Goal: Complete application form

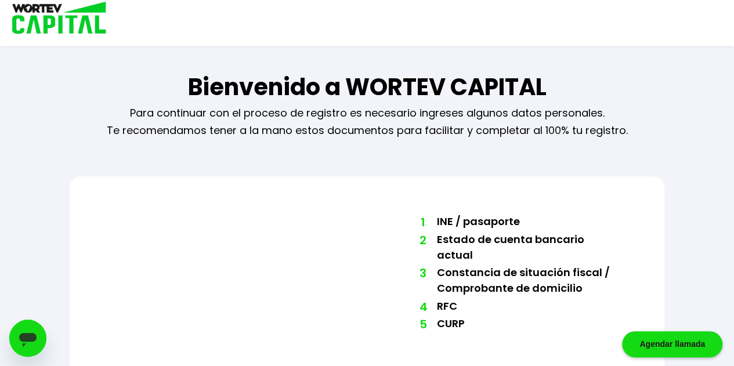
scroll to position [45, 0]
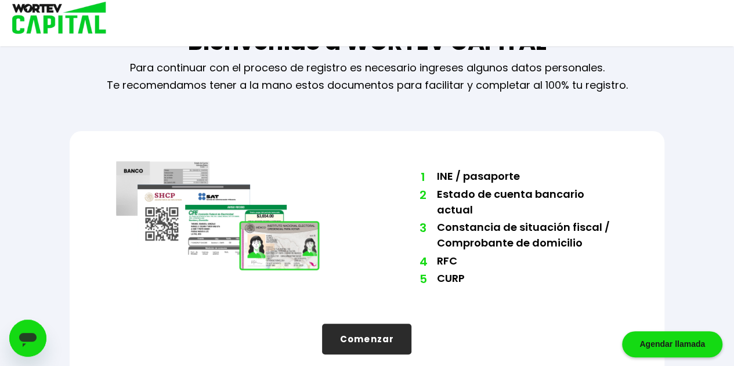
click at [381, 324] on button "Comenzar" at bounding box center [366, 339] width 89 height 31
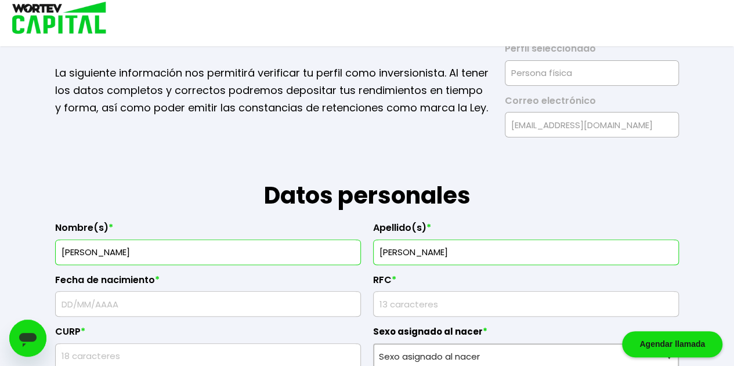
click at [270, 292] on input "text" at bounding box center [207, 304] width 295 height 24
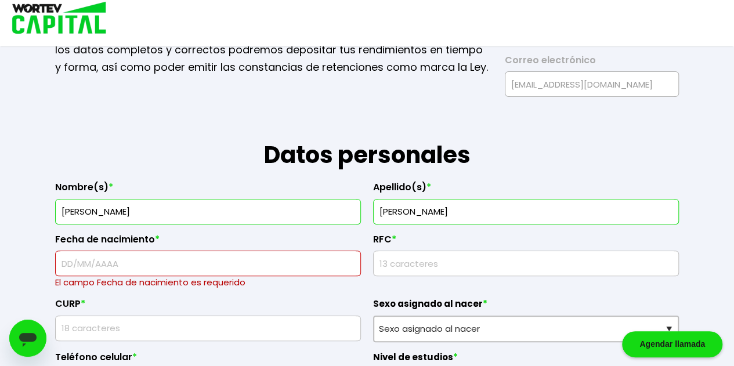
scroll to position [86, 0]
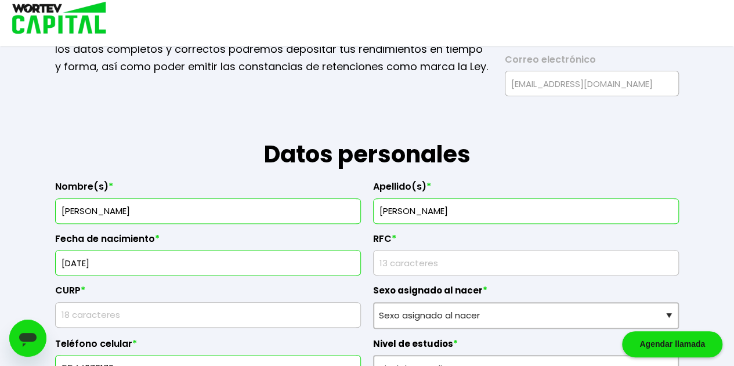
type input "[DATE]"
click at [426, 262] on input "rfc" at bounding box center [525, 263] width 295 height 24
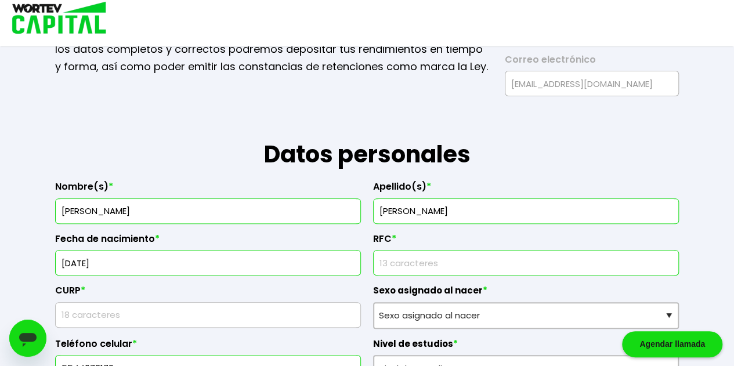
type input "ROVV8410085IA"
click at [212, 318] on input "text" at bounding box center [207, 315] width 295 height 24
type input "ROVV841008HHGDLL08"
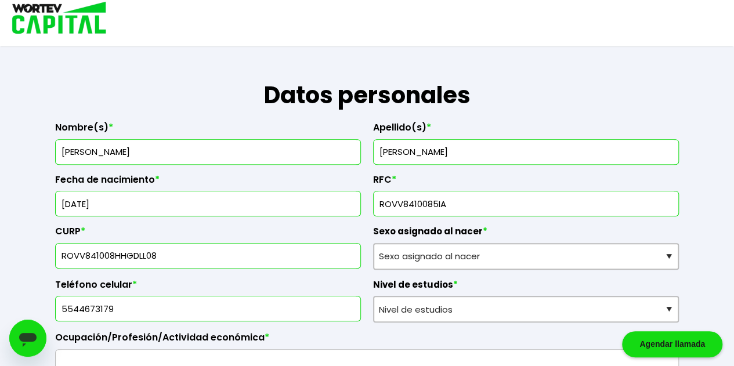
scroll to position [202, 0]
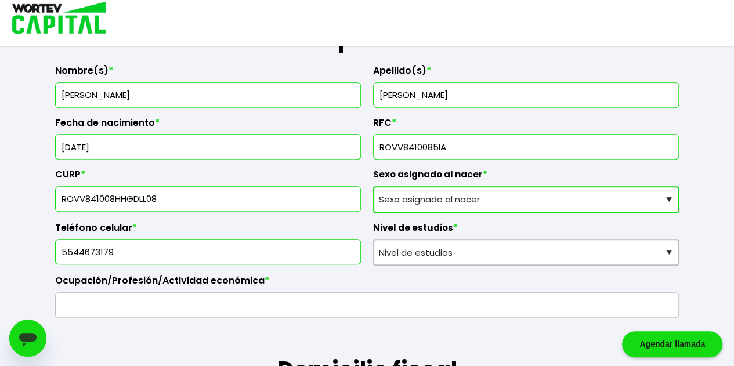
click at [466, 196] on select "Sexo asignado al nacer Hombre Mujer Prefiero no contestar" at bounding box center [526, 199] width 306 height 27
select select "Hombre"
click at [373, 186] on select "Sexo asignado al nacer Hombre Mujer Prefiero no contestar" at bounding box center [526, 199] width 306 height 27
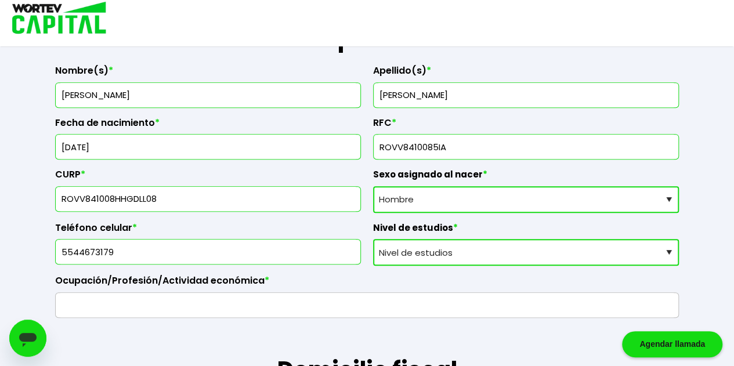
click at [509, 252] on select "Nivel de estudios Primaria Secundaria Bachillerato Licenciatura Posgrado" at bounding box center [526, 252] width 306 height 27
select select "Licenciatura"
click at [373, 239] on select "Nivel de estudios Primaria Secundaria Bachillerato Licenciatura Posgrado" at bounding box center [526, 252] width 306 height 27
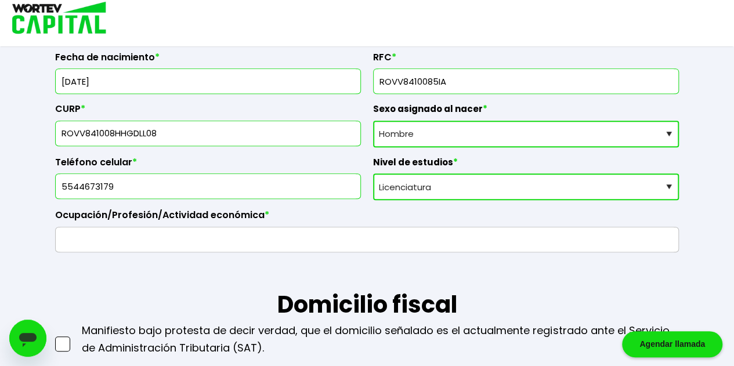
scroll to position [318, 0]
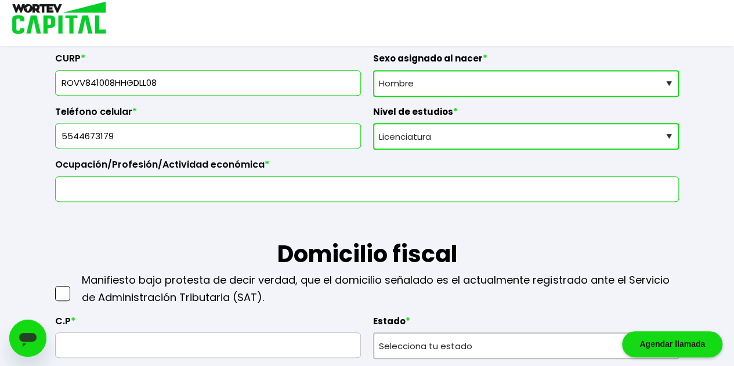
click at [341, 194] on input "text" at bounding box center [366, 189] width 613 height 24
type input "E"
drag, startPoint x: 151, startPoint y: 189, endPoint x: 29, endPoint y: 191, distance: 122.4
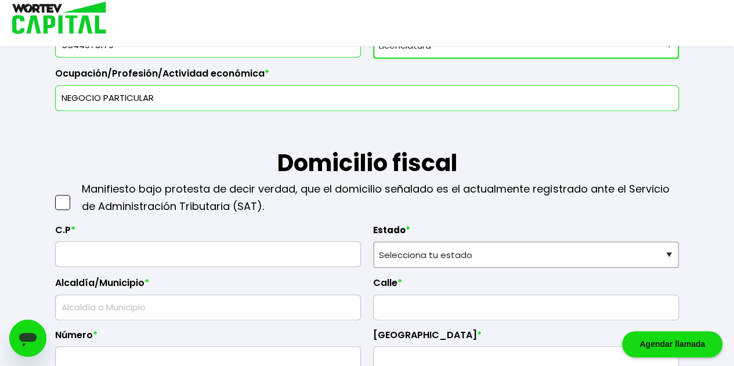
scroll to position [493, 0]
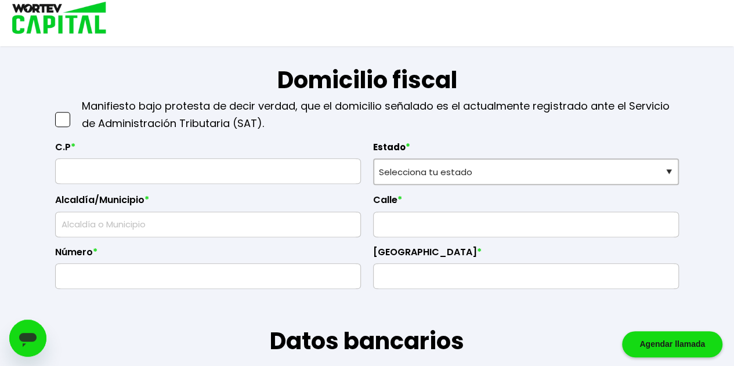
type input "NEGOCIO PARTICULAR"
click at [63, 117] on span at bounding box center [62, 119] width 15 height 15
click at [75, 114] on input "checkbox" at bounding box center [75, 114] width 0 height 0
click at [204, 178] on input "text" at bounding box center [207, 171] width 295 height 24
type input "42854"
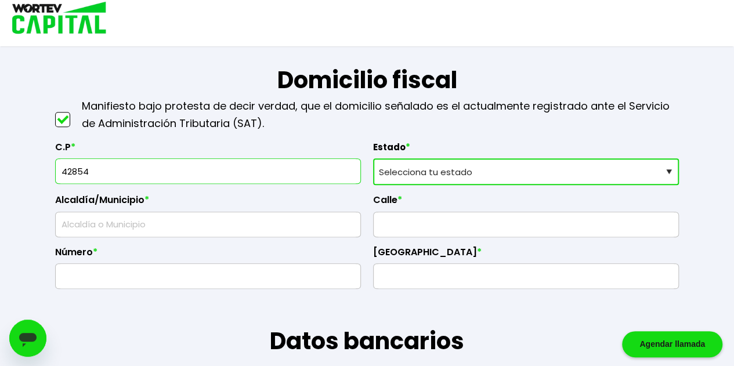
select select "HG"
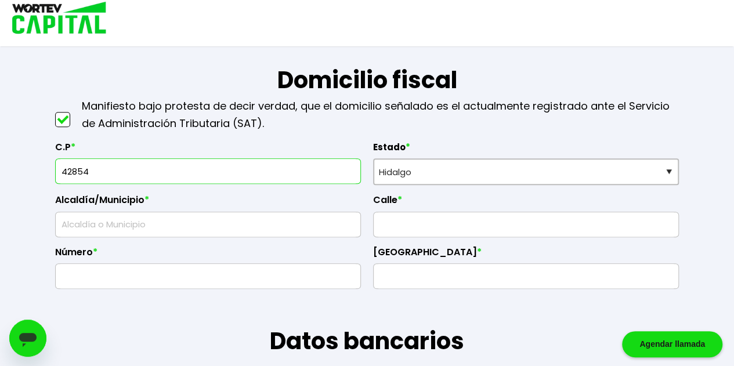
type input "Tepeji"
type input "El Vergel"
type input "153"
type input "El Paraíso"
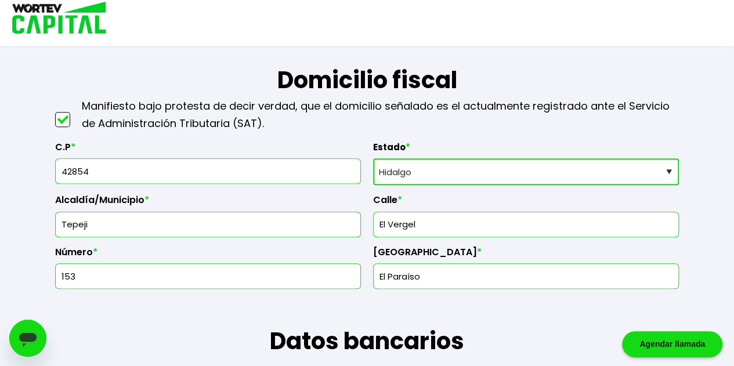
type input "Tepeji del Río [PERSON_NAME]"
type input "Taxhido"
type input "42855"
type input "Tlaxinacalpan"
type input "42855"
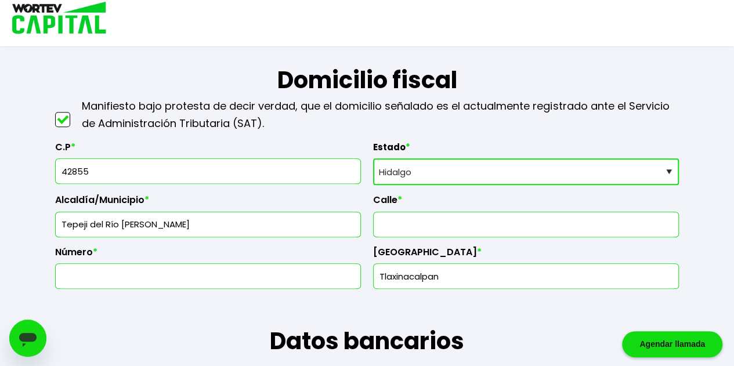
click at [475, 267] on input "Tlaxinacalpan" at bounding box center [525, 276] width 295 height 24
drag, startPoint x: 475, startPoint y: 267, endPoint x: 378, endPoint y: 281, distance: 97.3
click at [378, 281] on input "Tlaxinacalpan" at bounding box center [525, 276] width 295 height 24
type input "Noxtongo"
click at [436, 216] on input "text" at bounding box center [525, 224] width 295 height 24
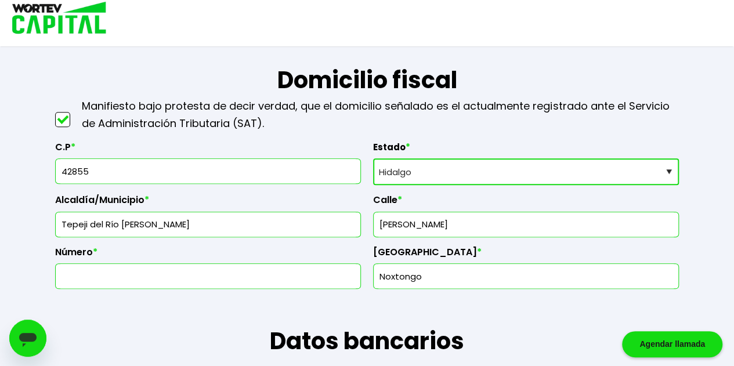
type input "[PERSON_NAME]"
click at [241, 271] on input "text" at bounding box center [207, 276] width 295 height 24
type input "17"
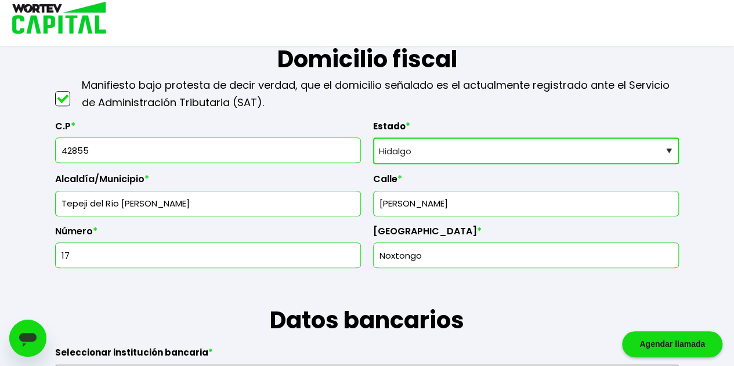
scroll to position [725, 0]
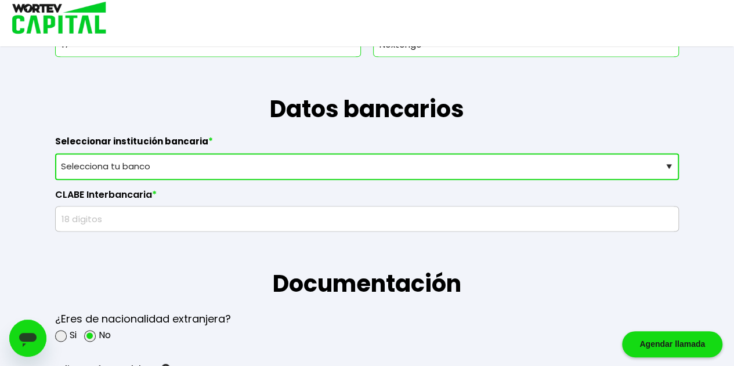
click at [277, 161] on select "Selecciona tu banco ABC Capital Actinver Afirme Albo ASP Banamex Banbajio Banco…" at bounding box center [367, 166] width 624 height 27
select select "BBVA Bancomer"
click at [55, 153] on select "Selecciona tu banco ABC Capital Actinver Afirme Albo ASP Banamex Banbajio Banco…" at bounding box center [367, 166] width 624 height 27
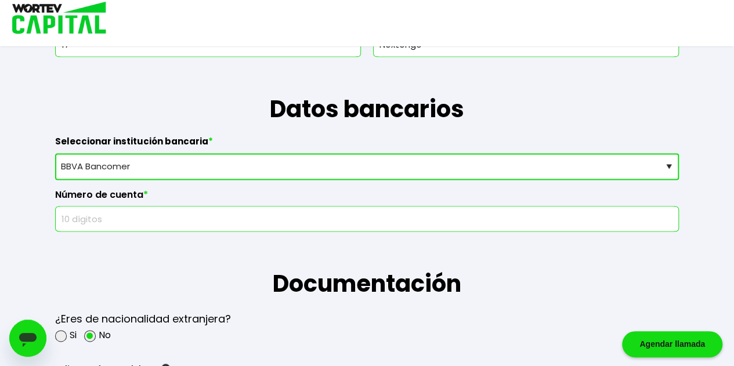
click at [227, 208] on input "text" at bounding box center [366, 219] width 613 height 24
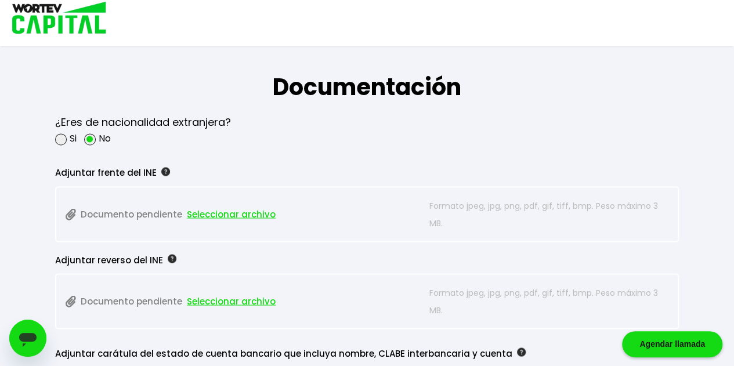
scroll to position [957, 0]
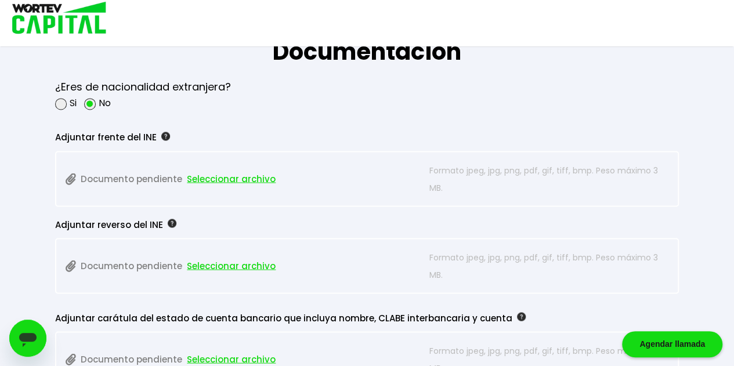
type input "2978507589"
click at [224, 175] on span "Seleccionar archivo" at bounding box center [231, 178] width 89 height 17
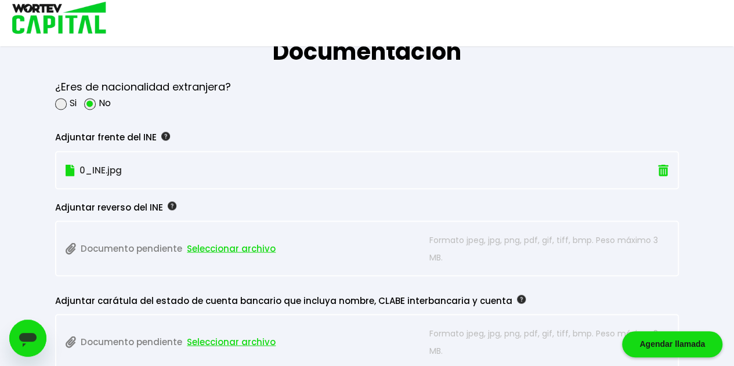
click at [257, 245] on span "Seleccionar archivo" at bounding box center [231, 248] width 89 height 17
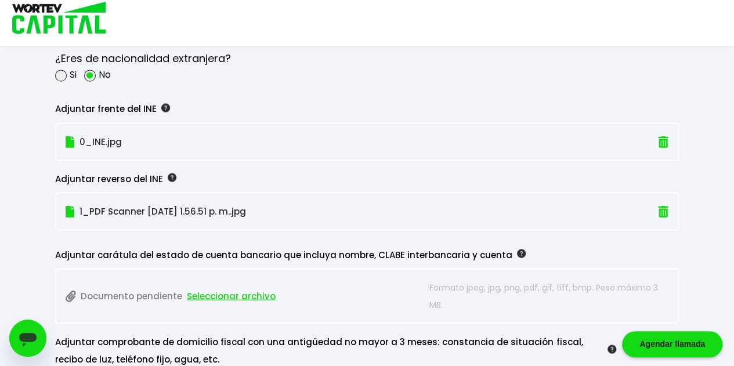
scroll to position [1073, 0]
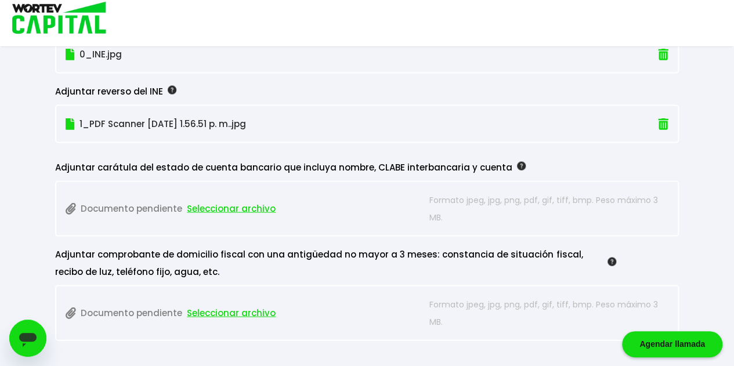
click at [239, 204] on span "Seleccionar archivo" at bounding box center [231, 208] width 89 height 17
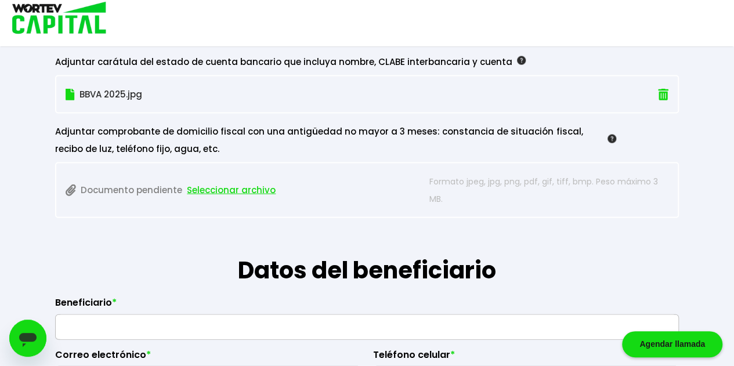
scroll to position [1189, 0]
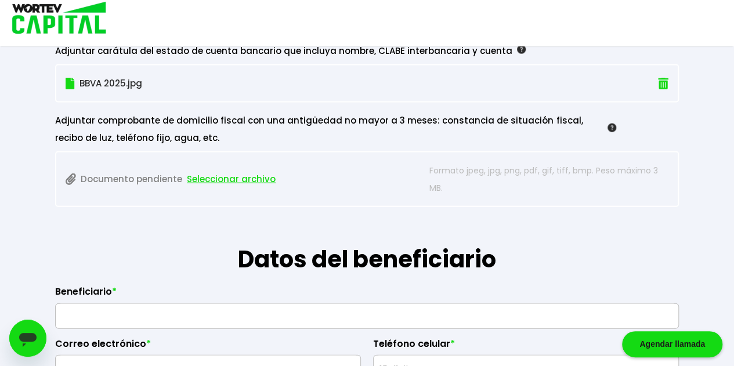
click at [237, 172] on span "Seleccionar archivo" at bounding box center [231, 179] width 89 height 17
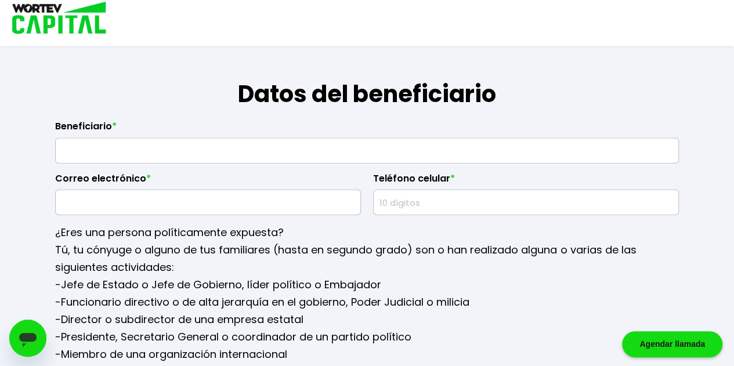
scroll to position [1363, 0]
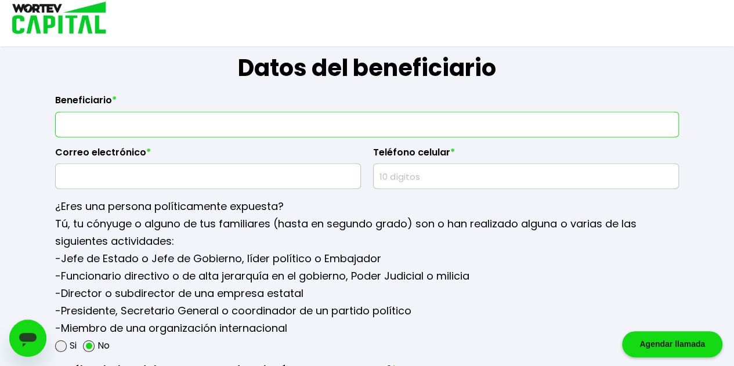
click at [359, 117] on input "text" at bounding box center [366, 125] width 613 height 24
type input "R"
type input "[PERSON_NAME] [PERSON_NAME]"
click at [266, 180] on input "text" at bounding box center [207, 176] width 295 height 24
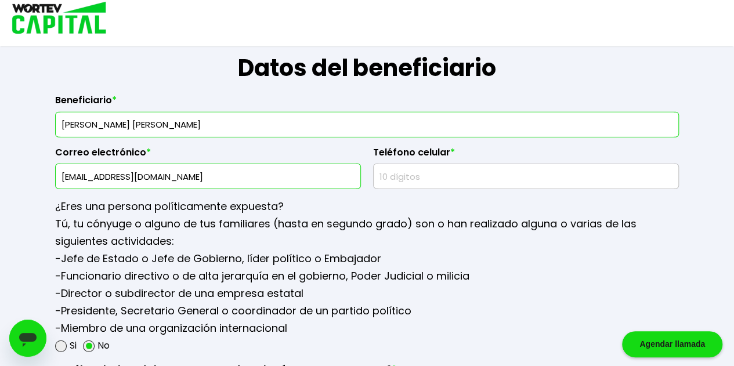
type input "[EMAIL_ADDRESS][DOMAIN_NAME]"
click at [479, 173] on input "text" at bounding box center [525, 176] width 295 height 24
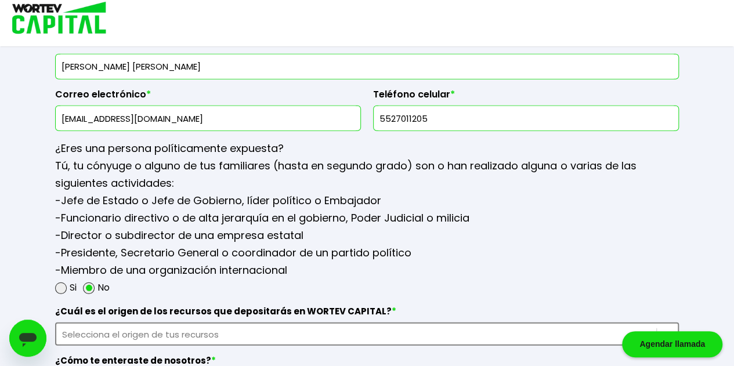
scroll to position [1537, 0]
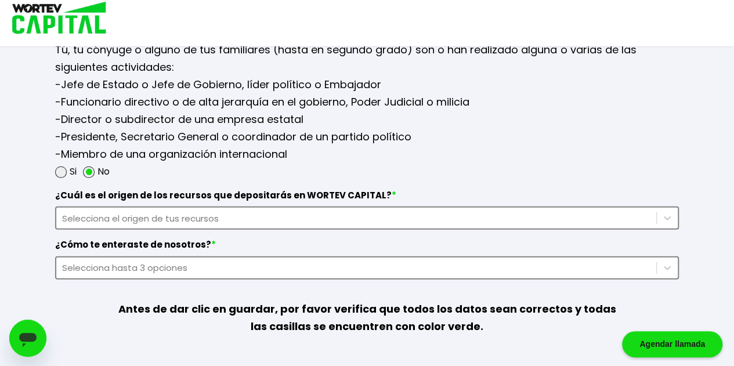
type input "5527011205"
click at [325, 212] on div "Selecciona el origen de tus recursos" at bounding box center [356, 218] width 588 height 13
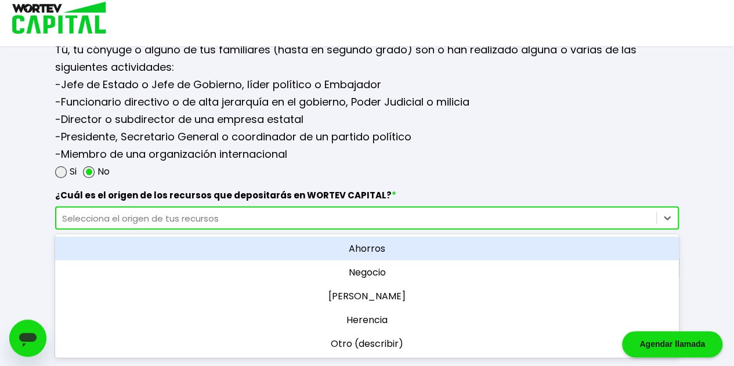
click at [359, 245] on div "Ahorros" at bounding box center [367, 249] width 624 height 24
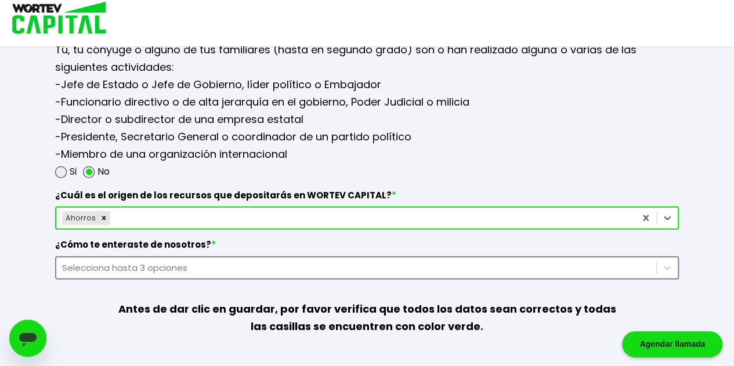
scroll to position [1588, 0]
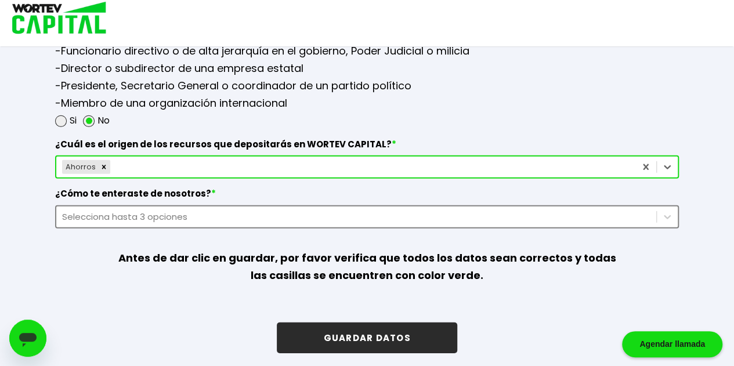
click at [250, 229] on div "Selecciona hasta 3 opciones" at bounding box center [367, 216] width 624 height 23
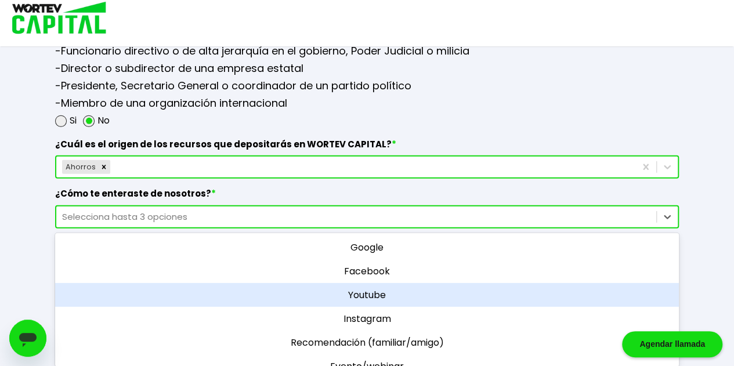
click at [350, 289] on div "Youtube" at bounding box center [367, 295] width 624 height 24
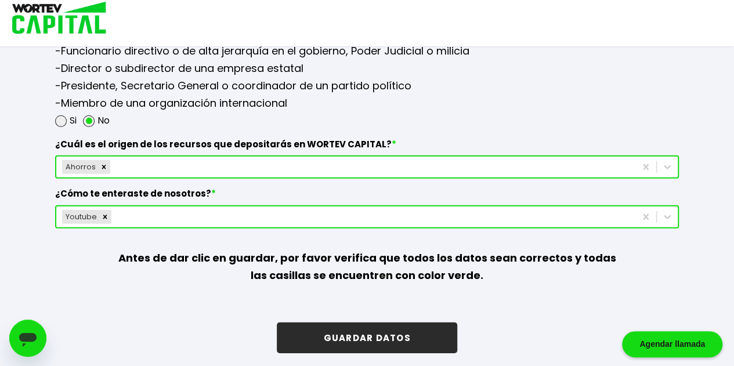
click at [404, 323] on button "GUARDAR DATOS" at bounding box center [367, 338] width 180 height 31
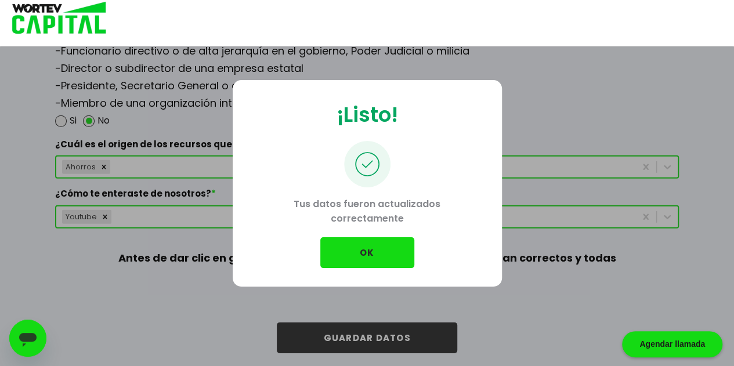
click at [379, 246] on button "OK" at bounding box center [367, 252] width 94 height 31
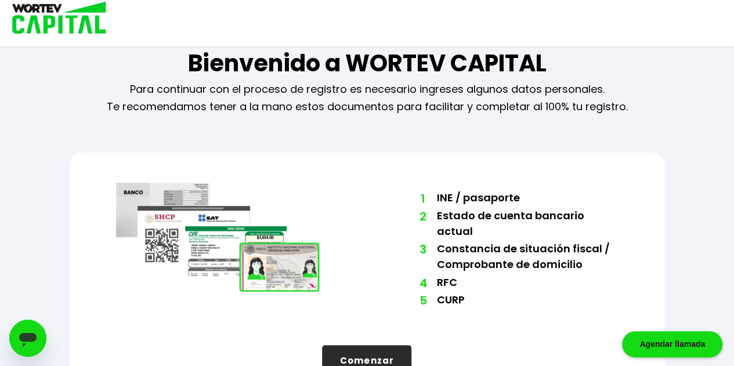
scroll to position [45, 0]
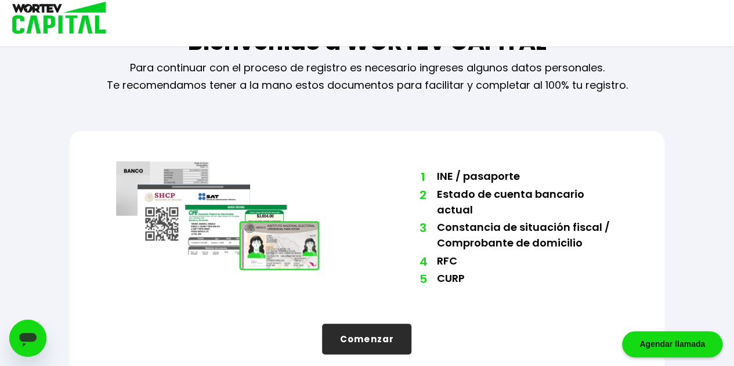
click at [374, 326] on button "Comenzar" at bounding box center [366, 339] width 89 height 31
select select "Hombre"
select select "Licenciatura"
select select "HG"
select select "BBVA Bancomer"
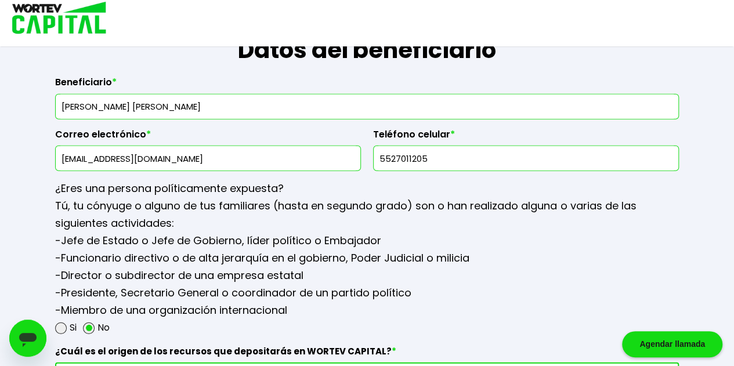
scroll to position [1657, 0]
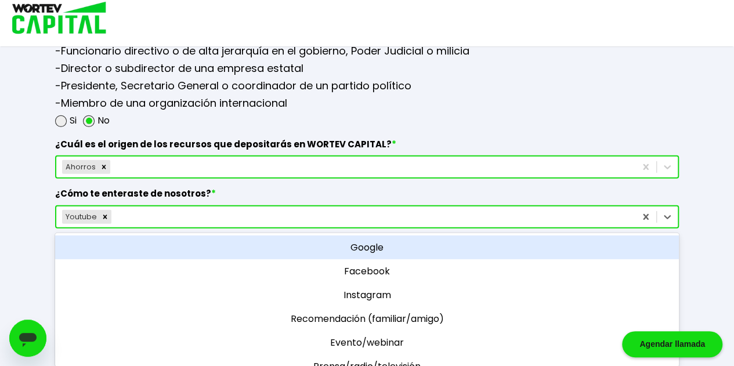
click at [180, 211] on div "Youtube" at bounding box center [345, 217] width 579 height 19
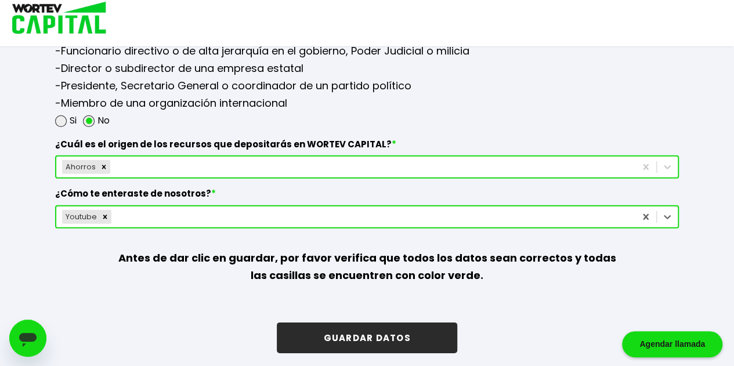
click at [180, 209] on div "Youtube" at bounding box center [345, 217] width 579 height 19
click at [104, 213] on icon "Remove Youtube" at bounding box center [105, 217] width 8 height 8
click at [162, 210] on div "Selecciona hasta 3 opciones" at bounding box center [356, 216] width 588 height 13
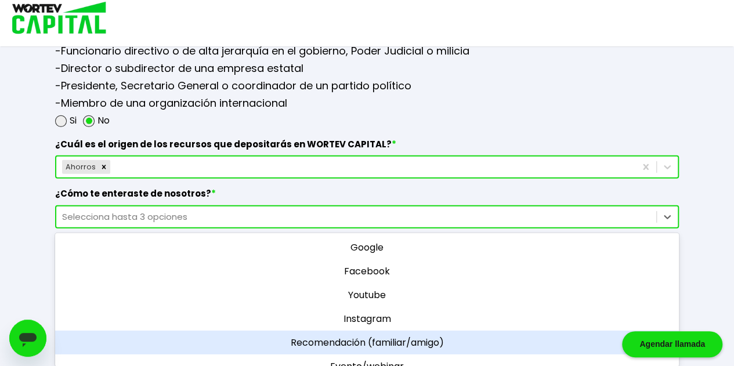
click at [360, 334] on div "Recomendación (familiar/amigo)" at bounding box center [367, 343] width 624 height 24
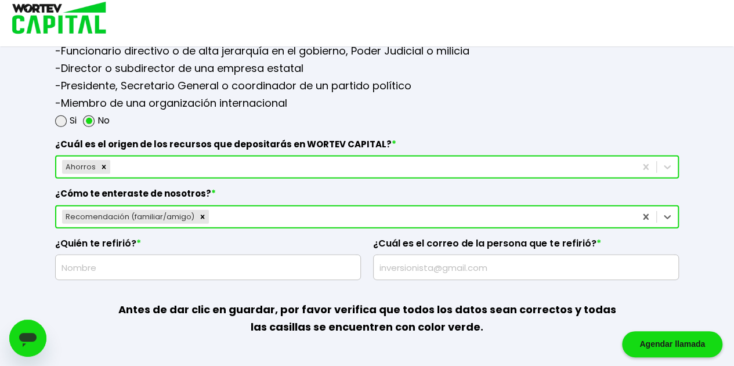
scroll to position [1670, 0]
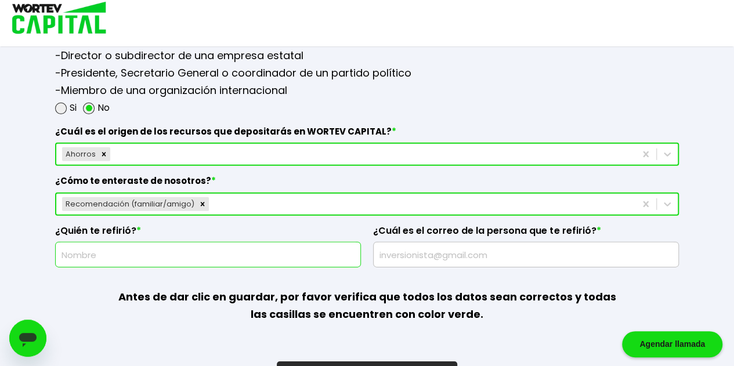
click at [218, 244] on input "text" at bounding box center [207, 254] width 295 height 24
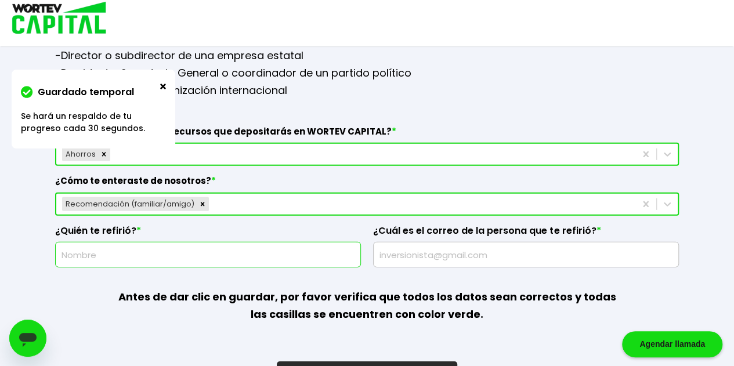
click at [231, 245] on input "text" at bounding box center [207, 254] width 295 height 24
type input "O"
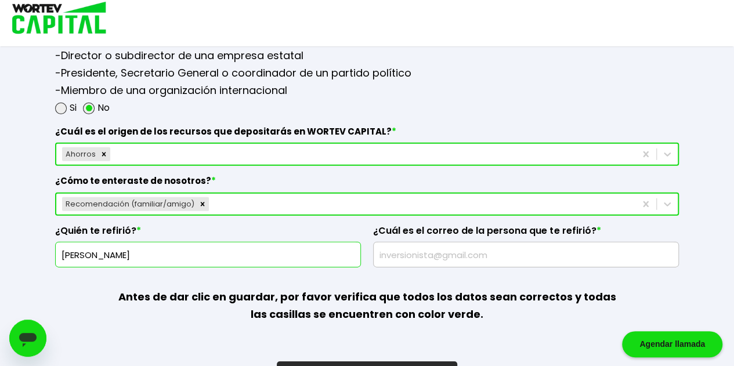
type input "[PERSON_NAME]"
click at [499, 251] on input "text" at bounding box center [525, 254] width 295 height 24
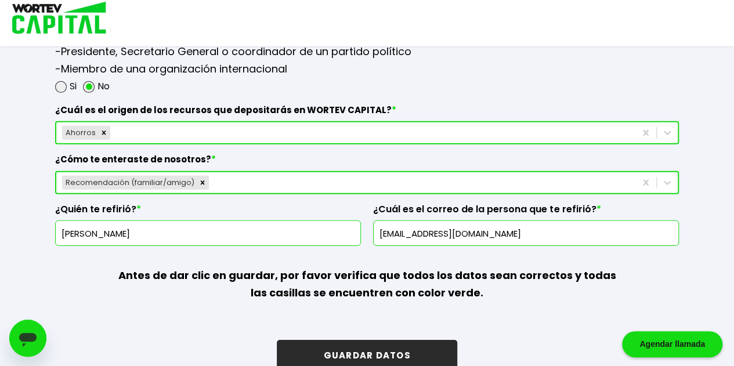
scroll to position [1709, 0]
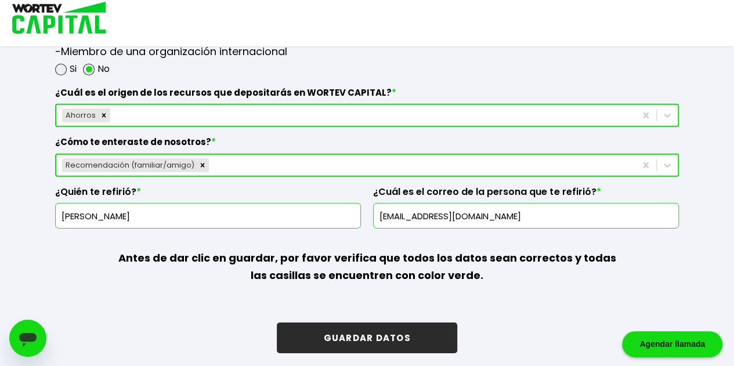
type input "[EMAIL_ADDRESS][DOMAIN_NAME]"
click at [437, 336] on button "GUARDAR DATOS" at bounding box center [367, 338] width 180 height 31
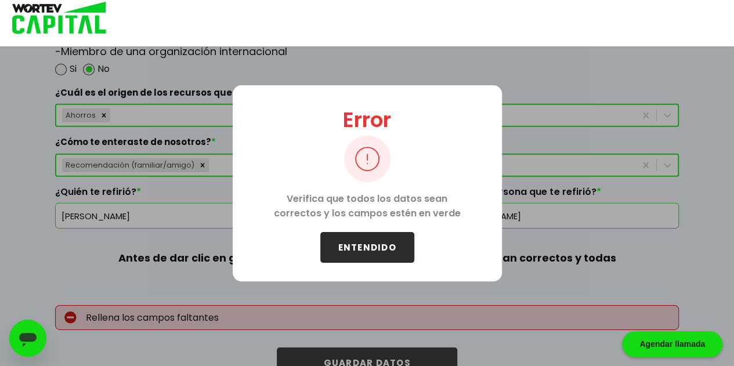
click at [381, 252] on button "ENTENDIDO" at bounding box center [367, 247] width 94 height 31
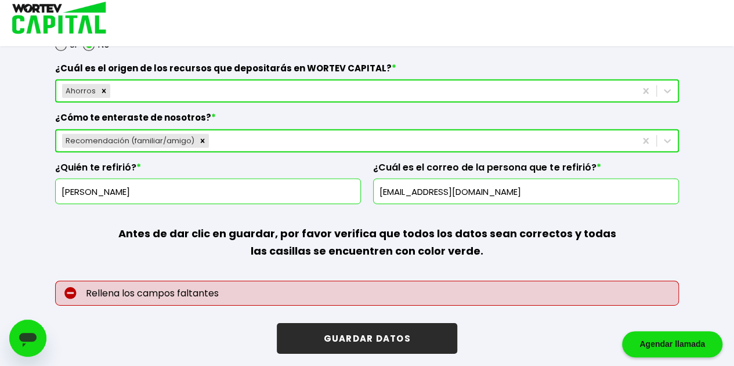
scroll to position [1733, 0]
click at [410, 273] on p "Antes de dar clic en guardar, por favor verifica que todos los datos sean corre…" at bounding box center [367, 242] width 499 height 77
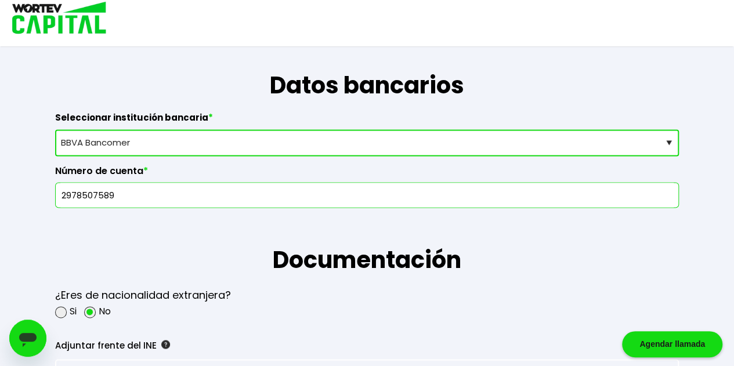
scroll to position [863, 0]
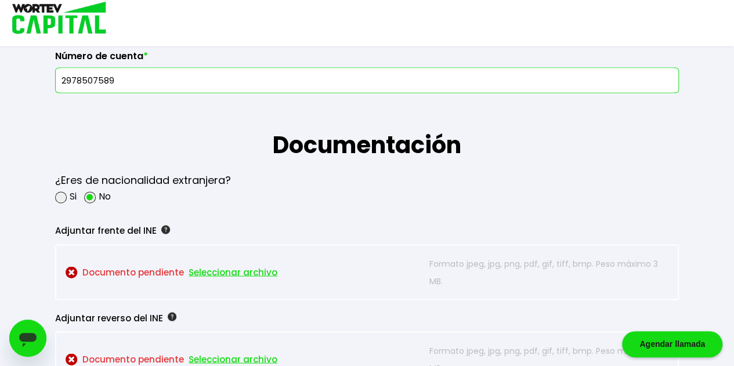
click at [248, 265] on span "Seleccionar archivo" at bounding box center [233, 271] width 89 height 17
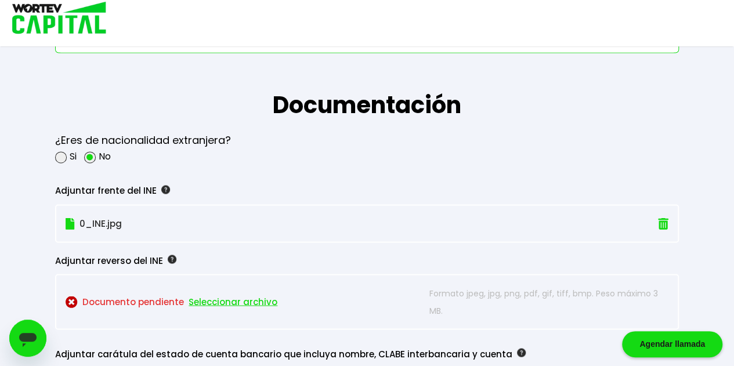
scroll to position [921, 0]
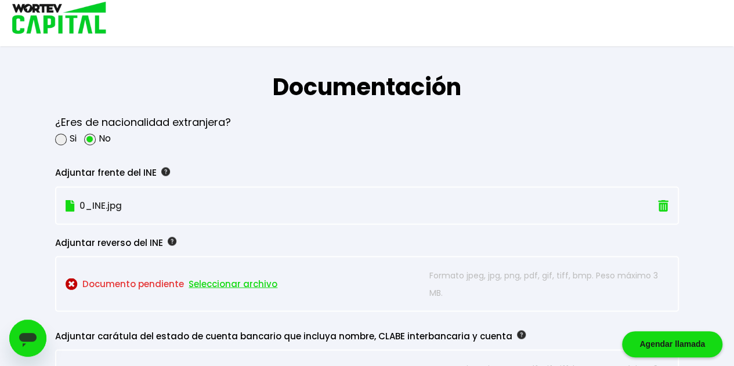
click at [217, 280] on span "Seleccionar archivo" at bounding box center [233, 283] width 89 height 17
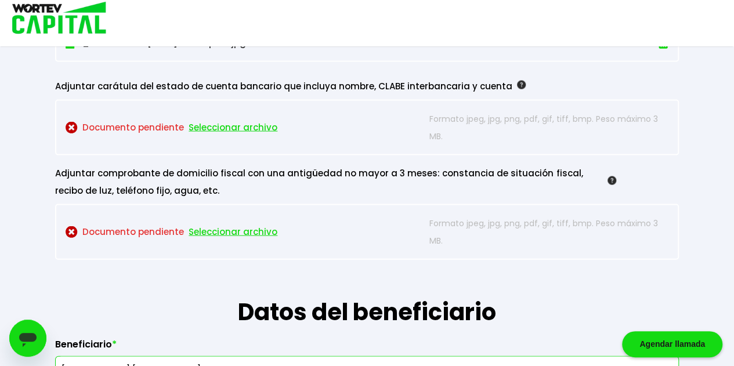
scroll to position [1153, 0]
click at [247, 120] on span "Seleccionar archivo" at bounding box center [233, 127] width 89 height 17
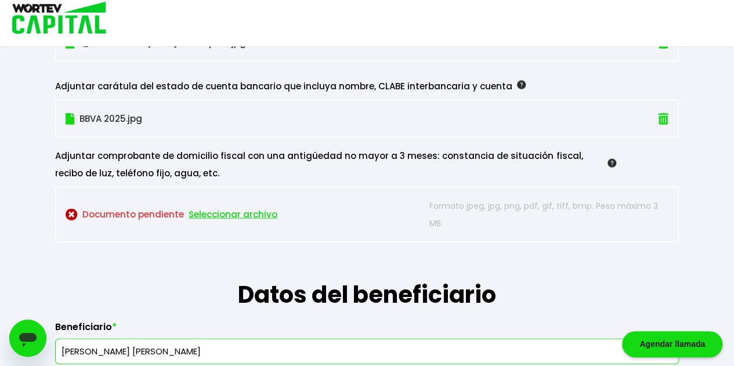
click at [244, 212] on span "Seleccionar archivo" at bounding box center [233, 214] width 89 height 17
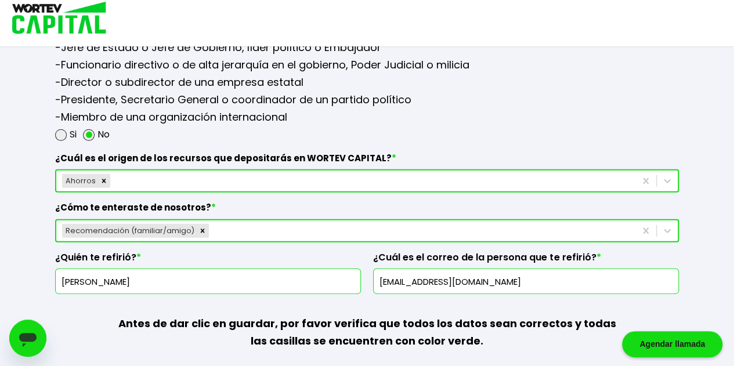
scroll to position [1639, 0]
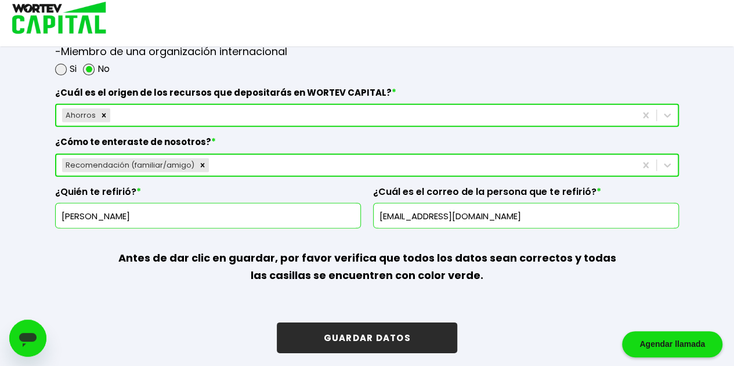
click at [382, 338] on button "GUARDAR DATOS" at bounding box center [367, 338] width 180 height 31
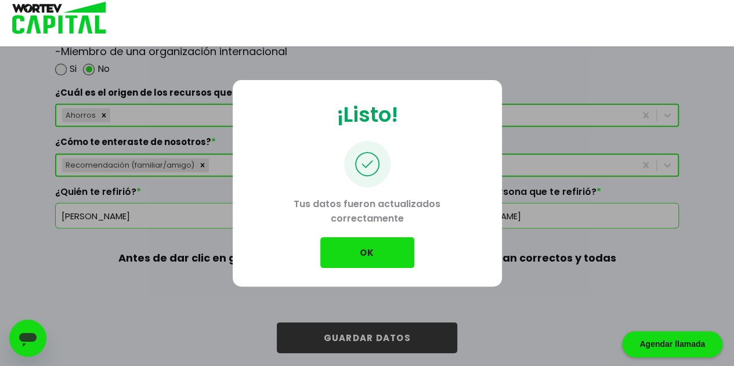
click at [353, 251] on button "OK" at bounding box center [367, 252] width 94 height 31
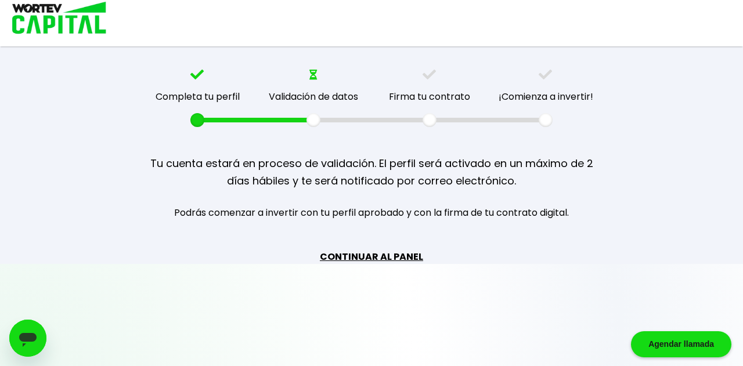
click at [400, 256] on link "CONTINUAR AL PANEL" at bounding box center [371, 256] width 103 height 15
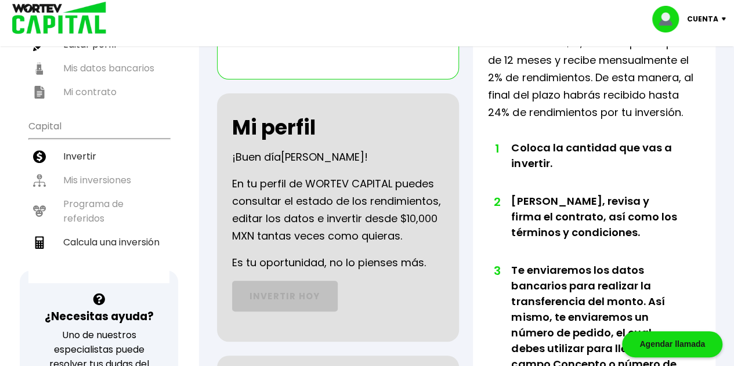
scroll to position [116, 0]
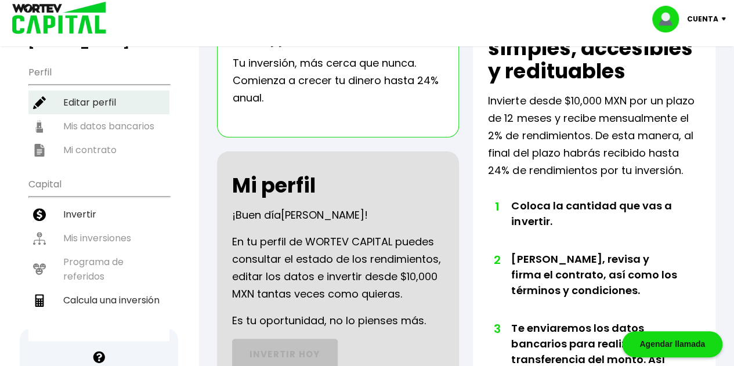
click at [80, 95] on li "Editar perfil" at bounding box center [98, 102] width 141 height 24
select select "Hombre"
select select "Licenciatura"
select select "HG"
select select "BBVA Bancomer"
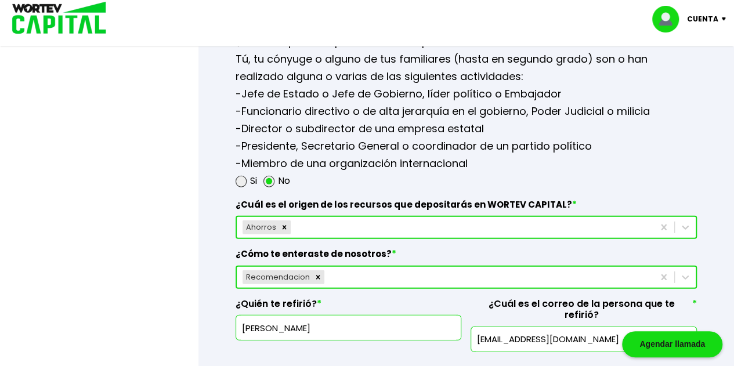
scroll to position [1740, 0]
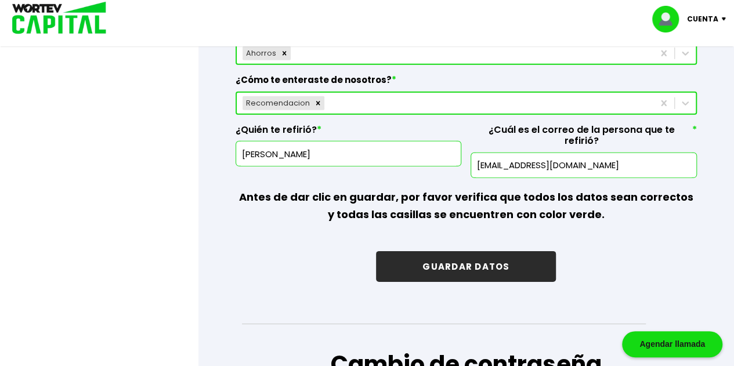
click at [469, 251] on button "GUARDAR DATOS" at bounding box center [466, 266] width 180 height 31
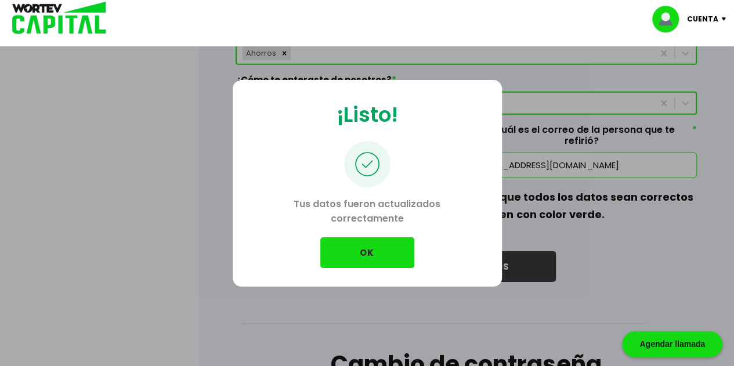
click at [404, 256] on button "OK" at bounding box center [367, 252] width 94 height 31
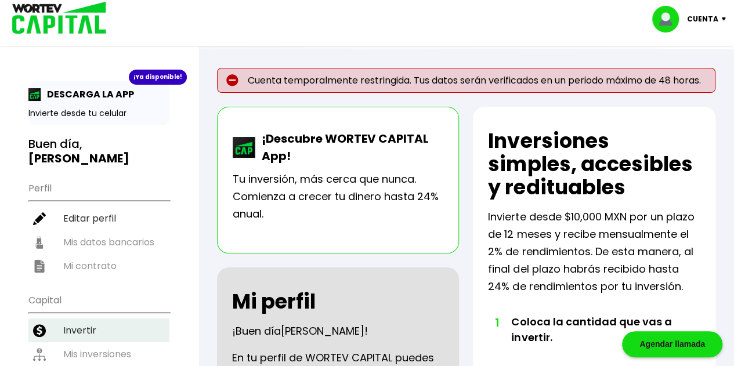
click at [79, 329] on li "Invertir" at bounding box center [98, 330] width 141 height 24
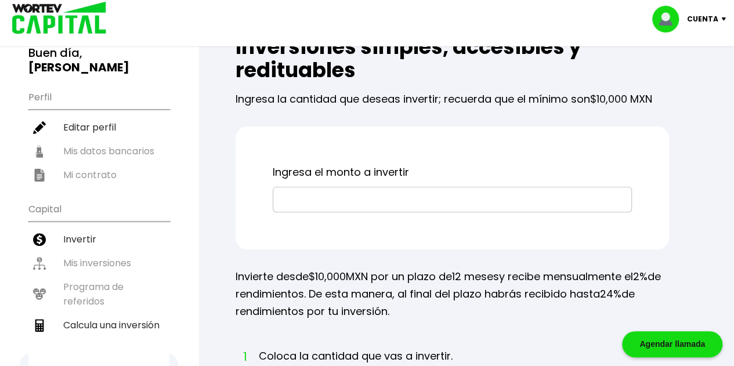
scroll to position [174, 0]
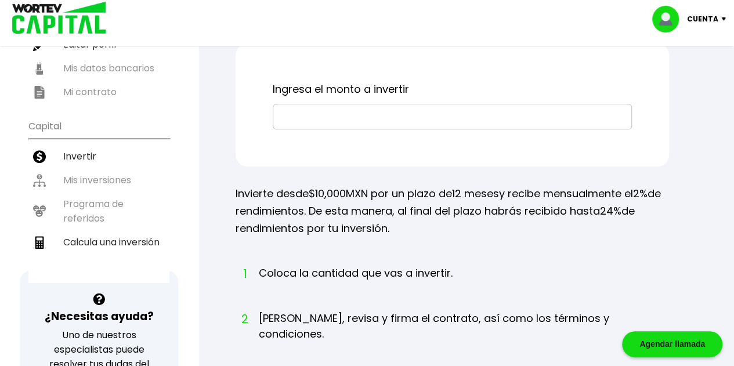
click at [359, 118] on input "text" at bounding box center [452, 116] width 349 height 24
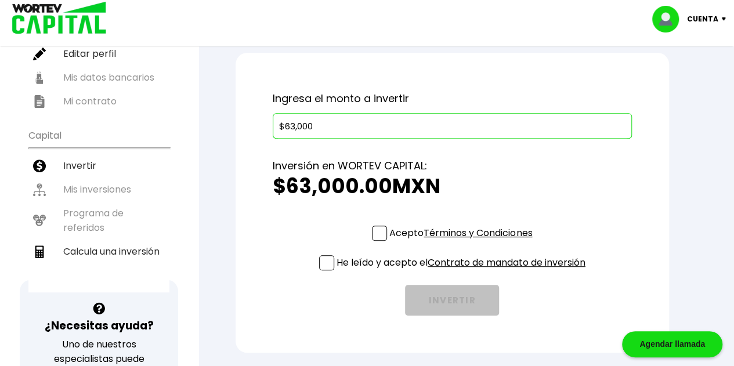
scroll to position [0, 0]
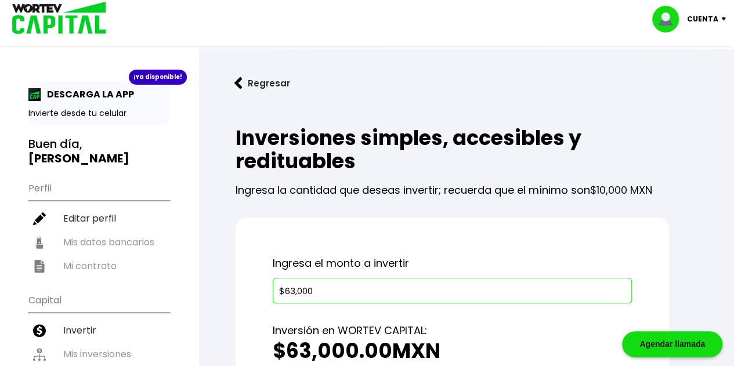
type input "$63,000"
